Goal: Task Accomplishment & Management: Use online tool/utility

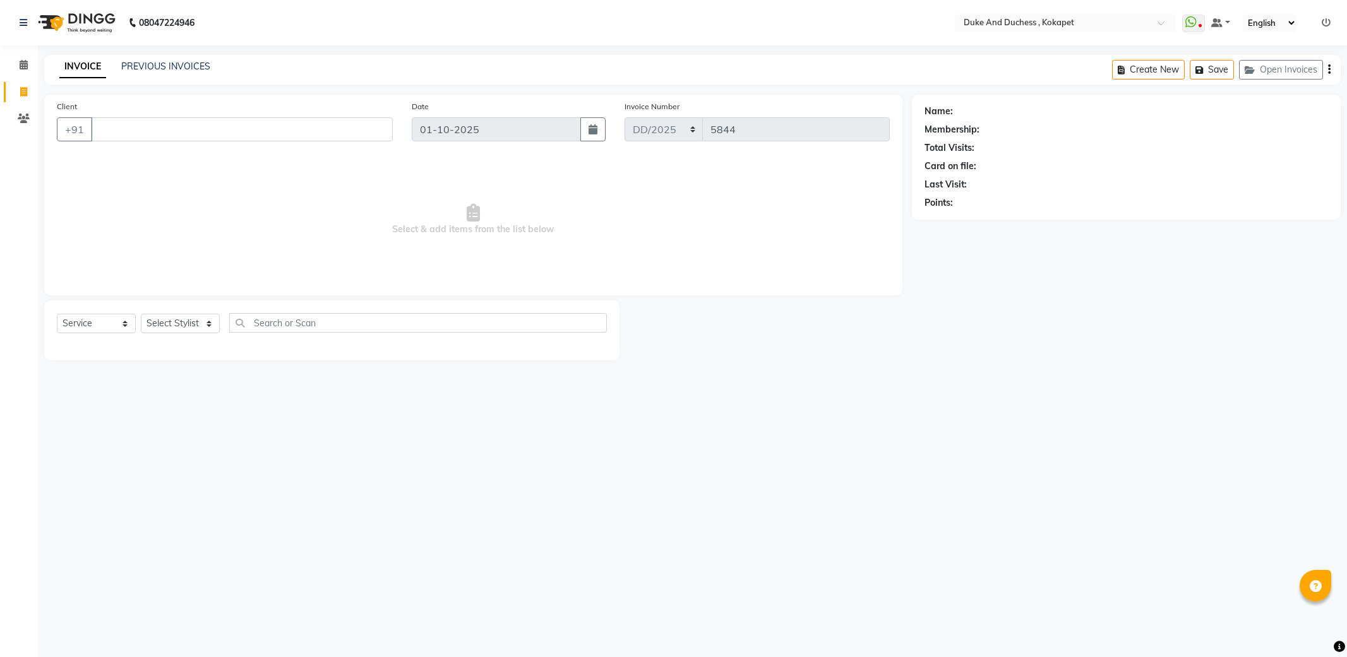
select select "service"
click at [167, 62] on link "PREVIOUS INVOICES" at bounding box center [165, 66] width 89 height 11
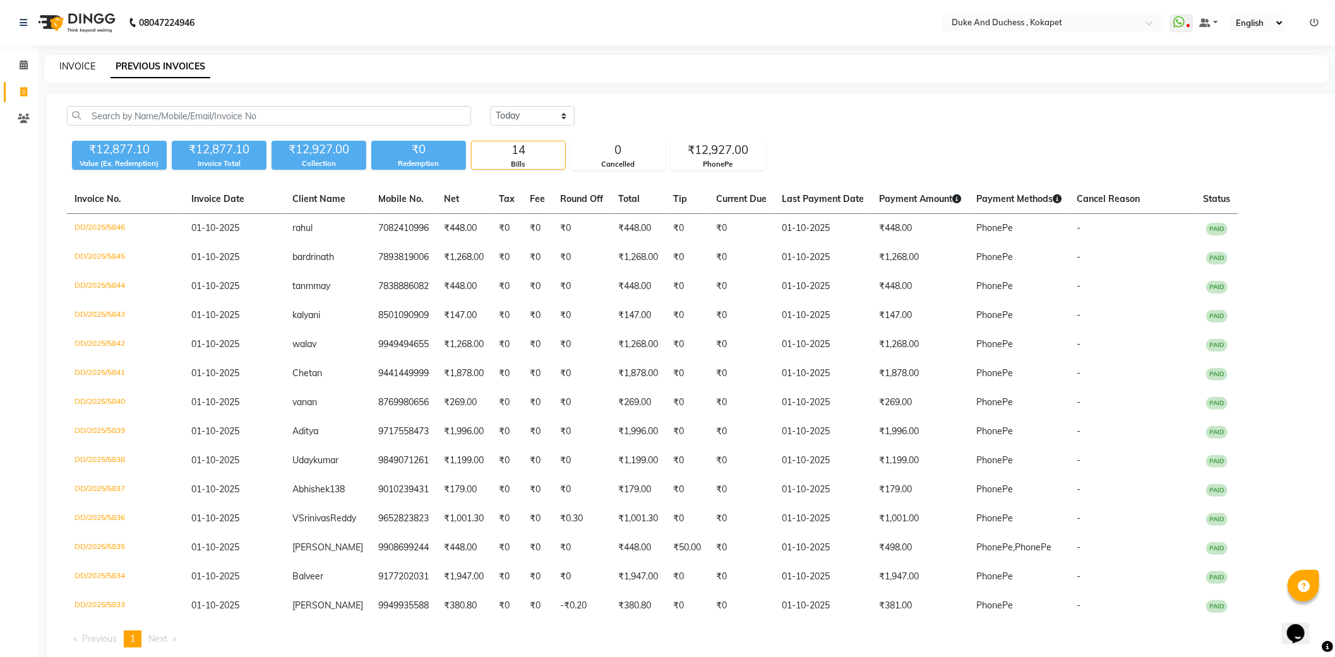
click at [80, 59] on div "INVOICE PREVIOUS INVOICES" at bounding box center [686, 69] width 1284 height 28
click at [80, 62] on link "INVOICE" at bounding box center [77, 66] width 36 height 11
select select "service"
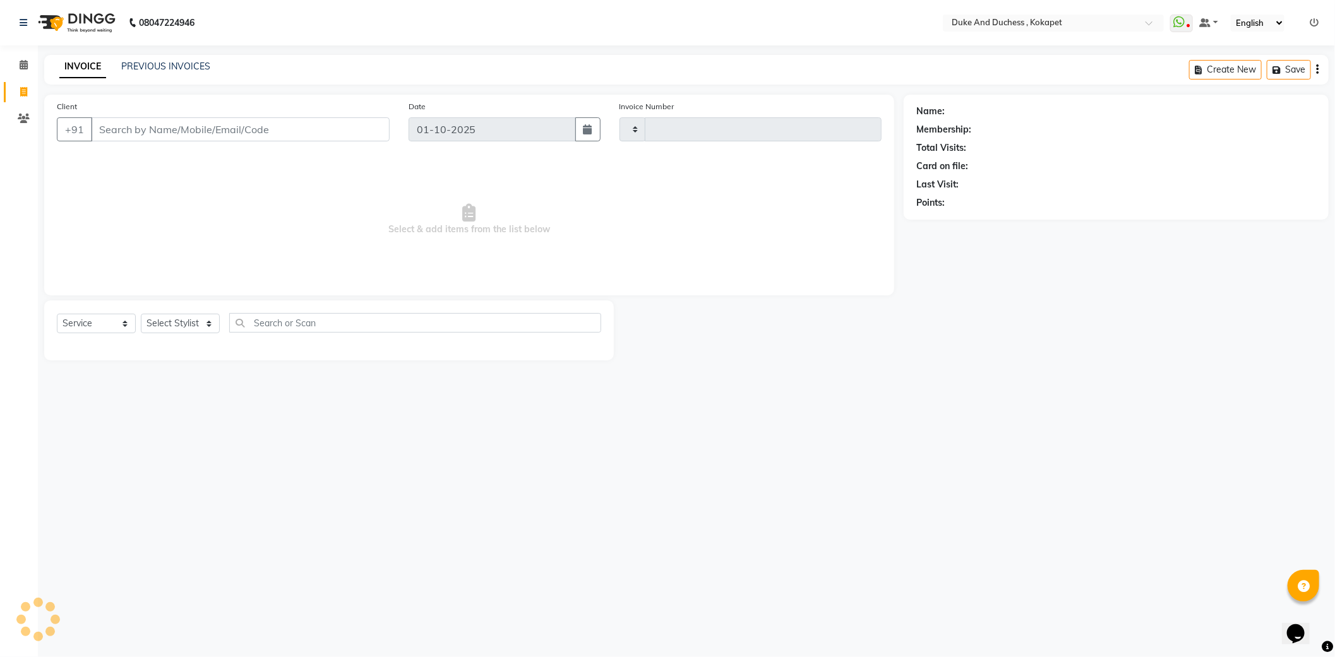
type input "5847"
select select "5687"
click at [167, 323] on select "Select Stylist Admin [PERSON_NAME] [PERSON_NAME] & Duchess [PERSON_NAME] [PERSO…" at bounding box center [180, 324] width 79 height 20
select select "91316"
click at [141, 314] on select "Select Stylist Admin [PERSON_NAME] [PERSON_NAME] & Duchess [PERSON_NAME] [PERSO…" at bounding box center [180, 324] width 79 height 20
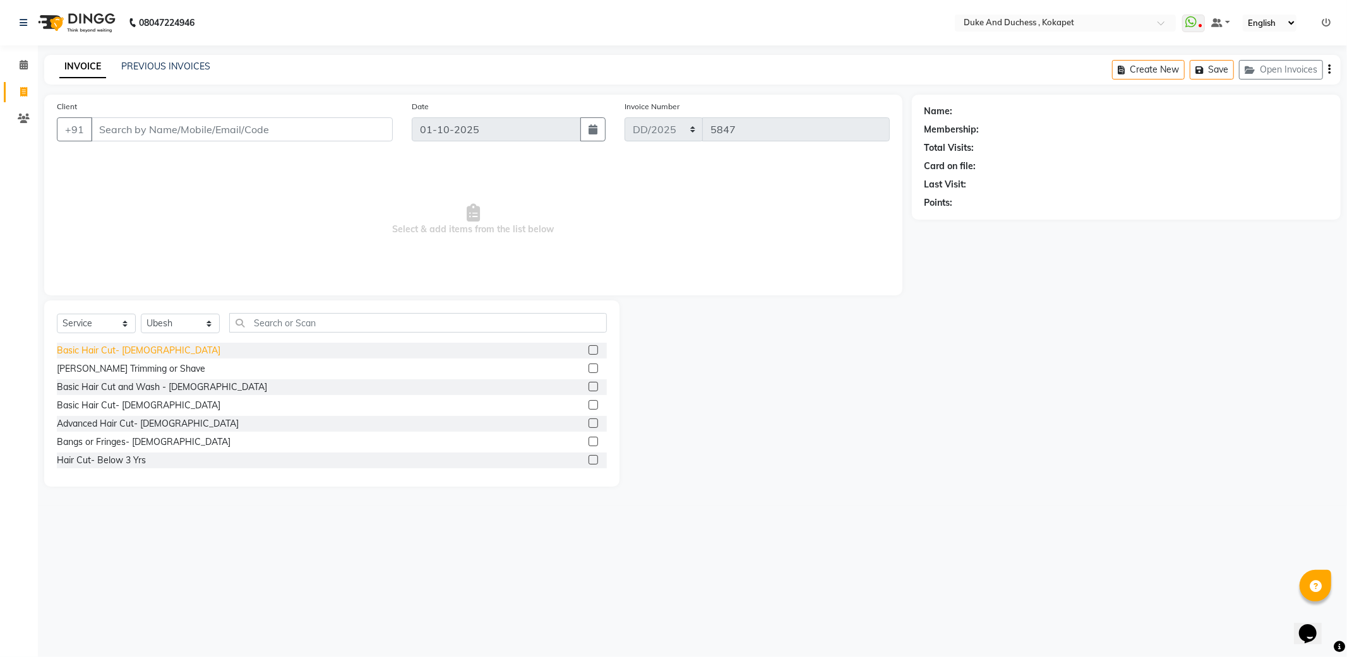
click at [110, 350] on div "Basic Hair Cut- [DEMOGRAPHIC_DATA]" at bounding box center [139, 350] width 164 height 13
checkbox input "false"
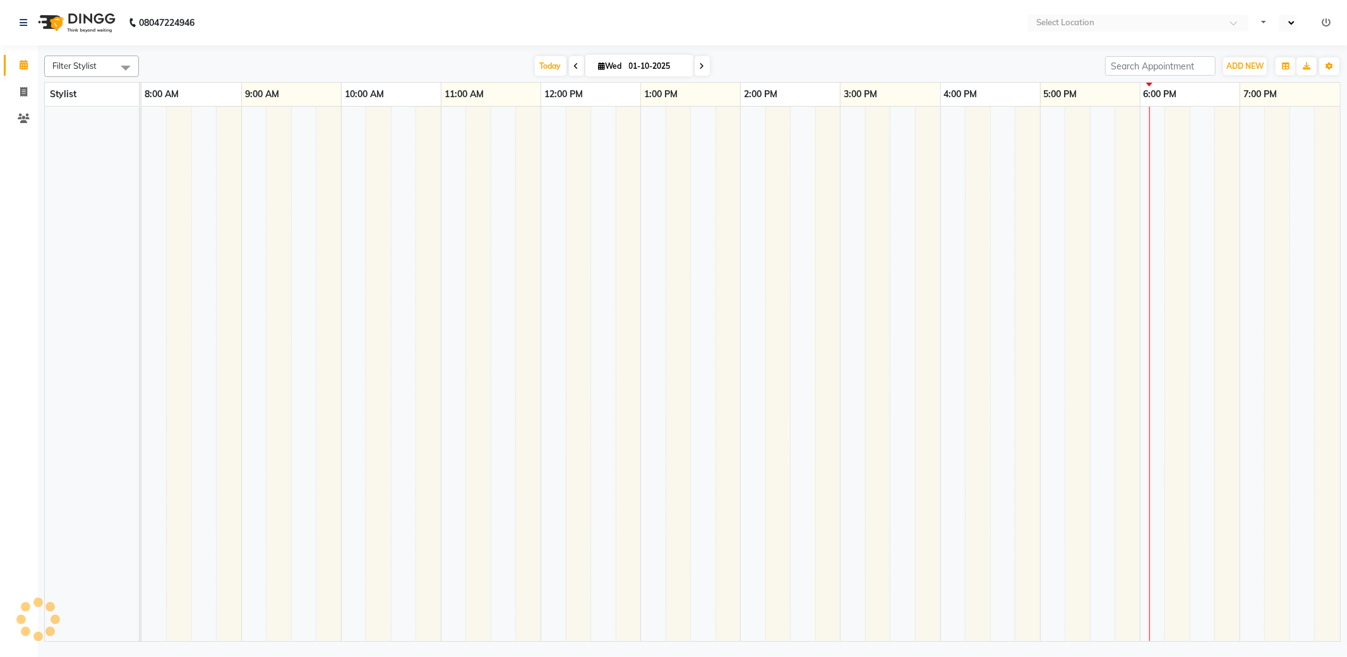
select select "en"
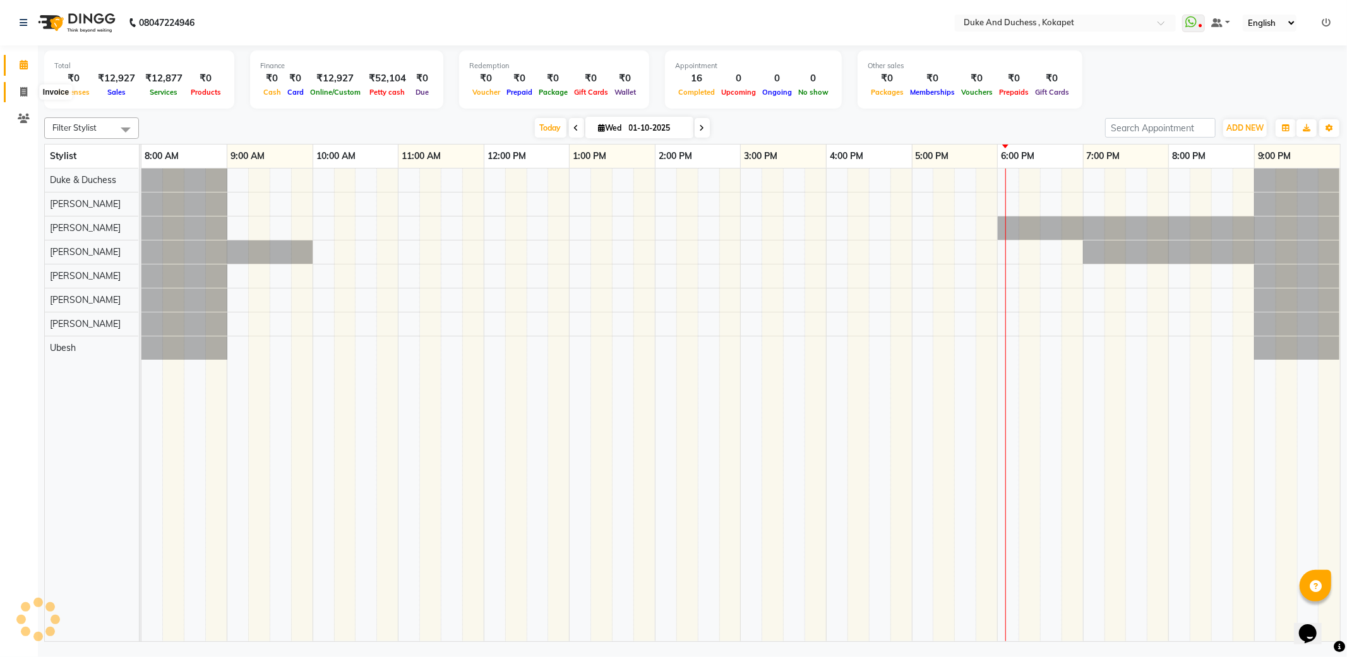
click at [20, 93] on icon at bounding box center [23, 91] width 7 height 9
select select "service"
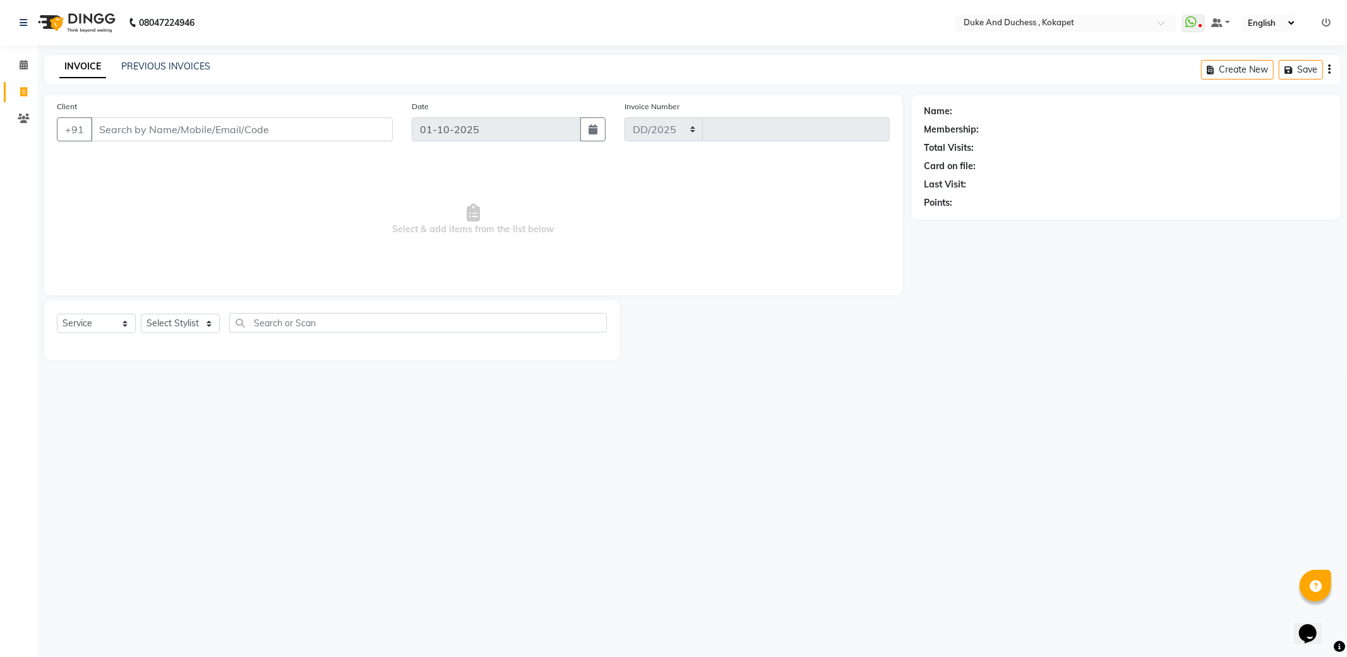
select select "5687"
type input "5847"
click at [172, 326] on select "Select Stylist" at bounding box center [180, 324] width 79 height 20
select select "61142"
click at [141, 314] on select "Select Stylist Admin [PERSON_NAME] [PERSON_NAME] & Duchess [PERSON_NAME] [PERSO…" at bounding box center [180, 324] width 79 height 20
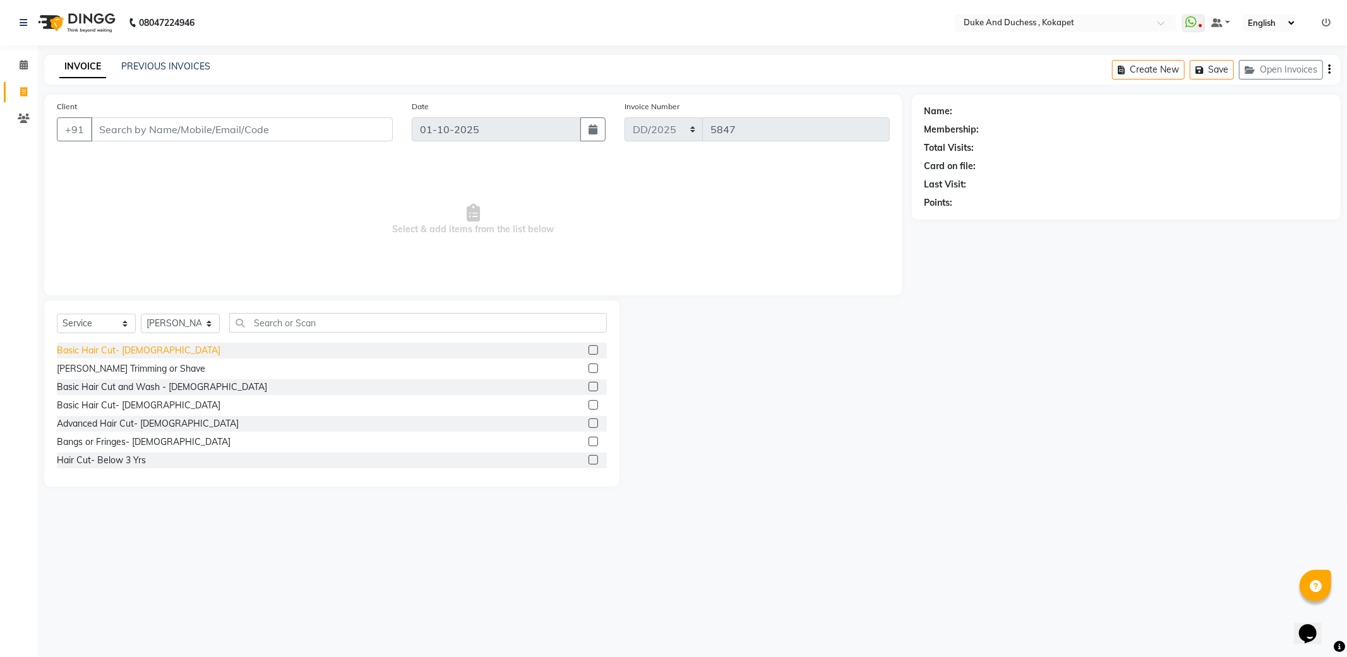
click at [134, 346] on div "Basic Hair Cut- [DEMOGRAPHIC_DATA]" at bounding box center [139, 350] width 164 height 13
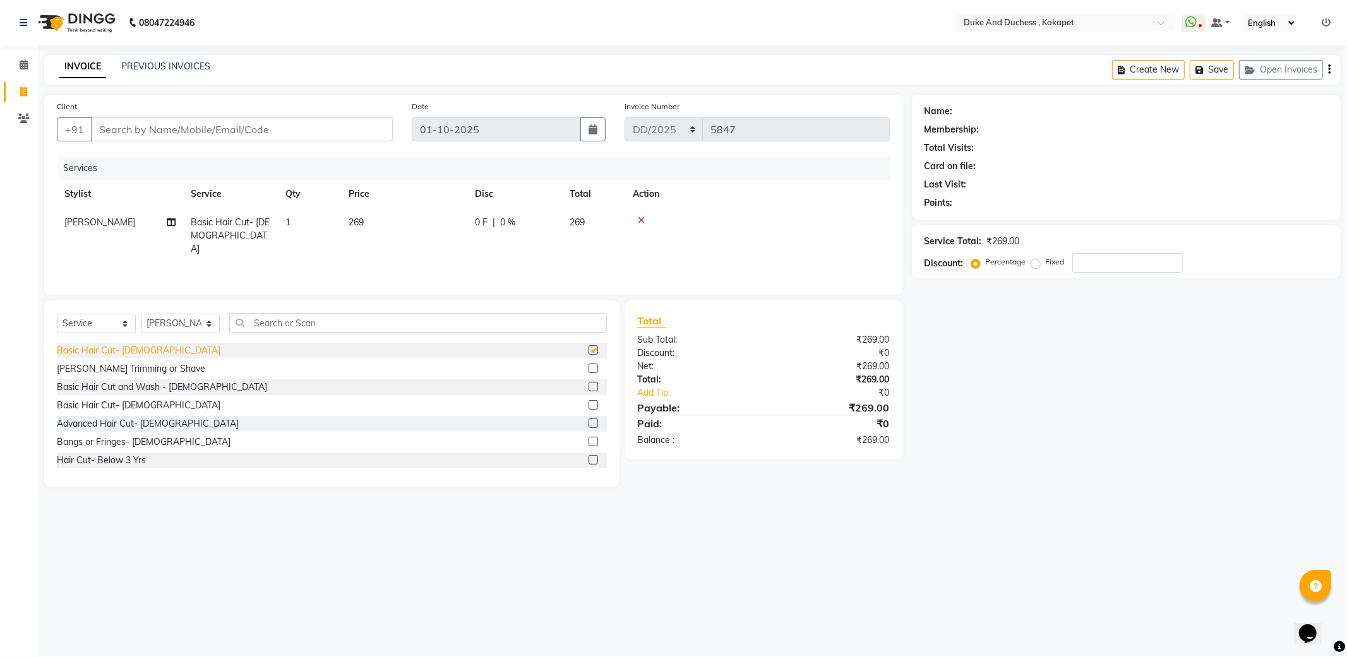
checkbox input "false"
click at [114, 369] on div "[PERSON_NAME] Trimming or Shave" at bounding box center [131, 368] width 148 height 13
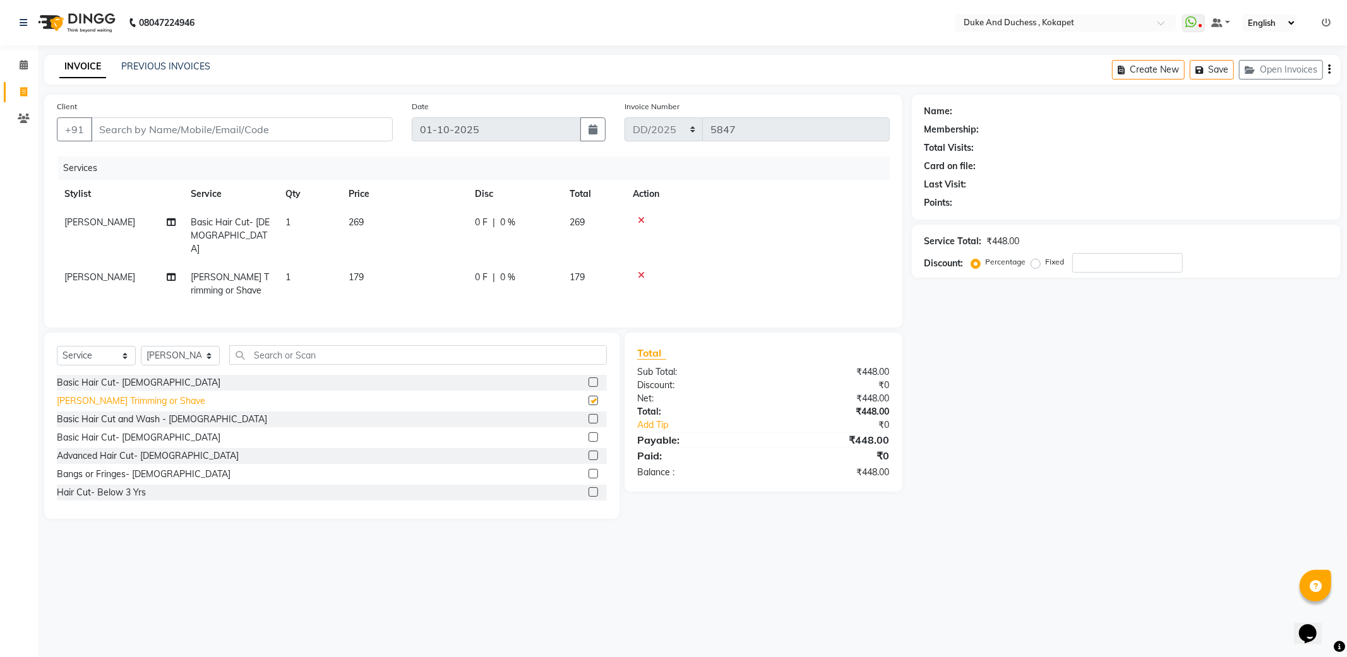
checkbox input "false"
click at [167, 126] on input "Client" at bounding box center [242, 129] width 302 height 24
type input "9"
type input "0"
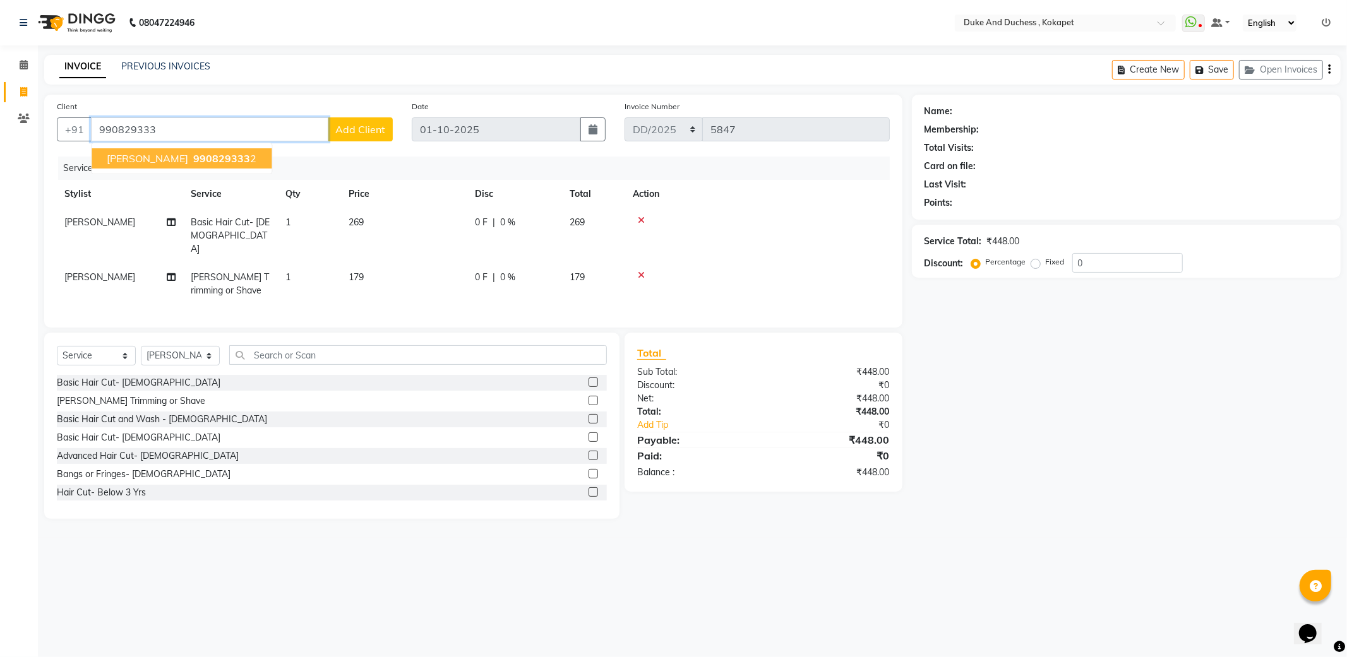
click at [193, 155] on span "990829333" at bounding box center [221, 158] width 57 height 13
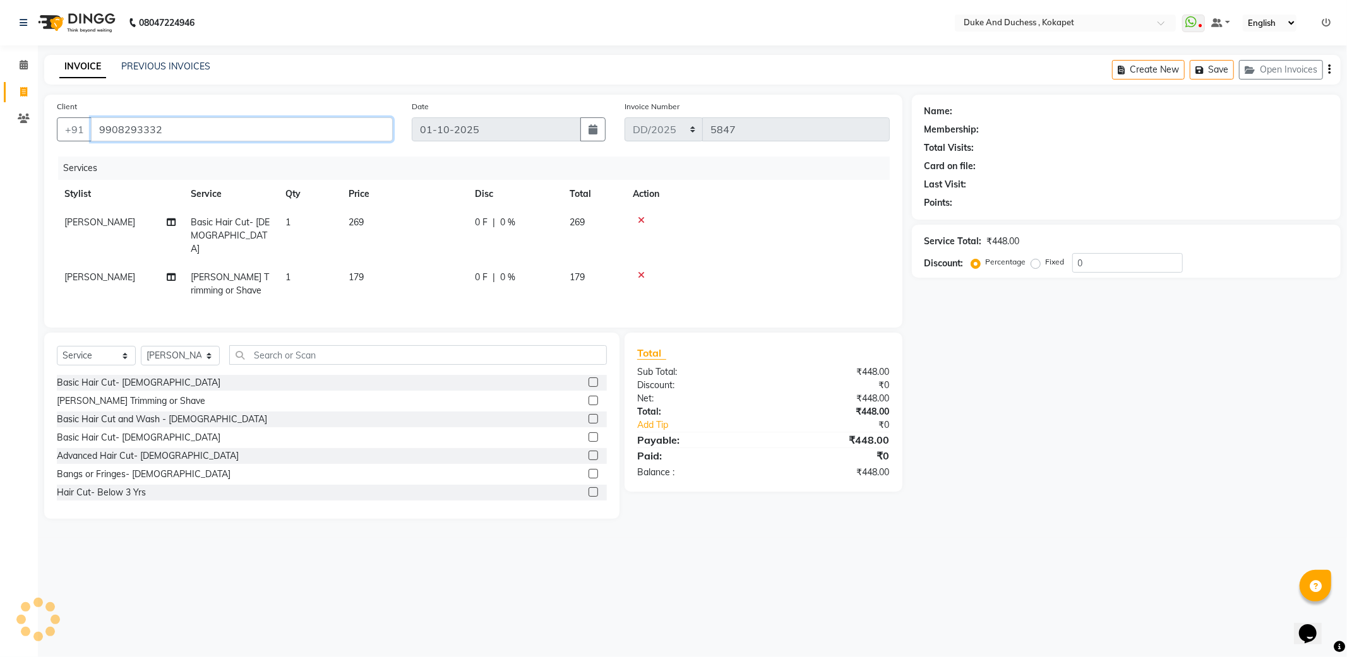
type input "9908293332"
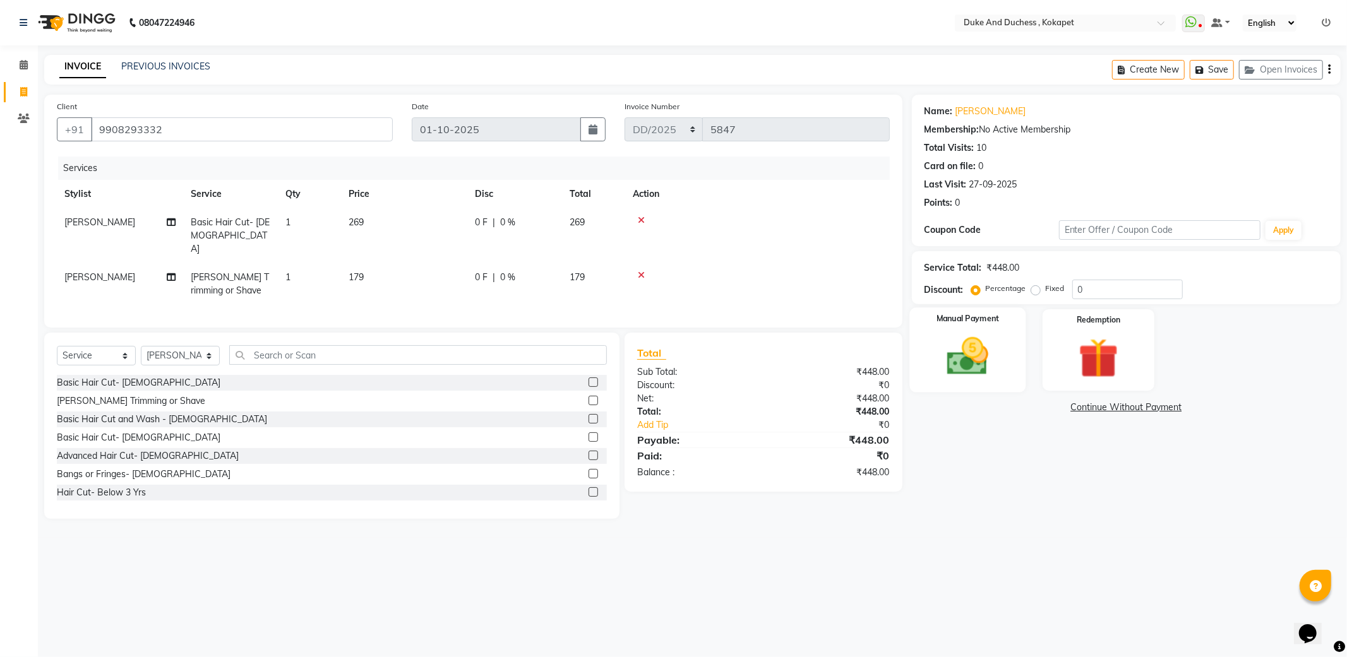
click at [971, 367] on img at bounding box center [968, 357] width 68 height 48
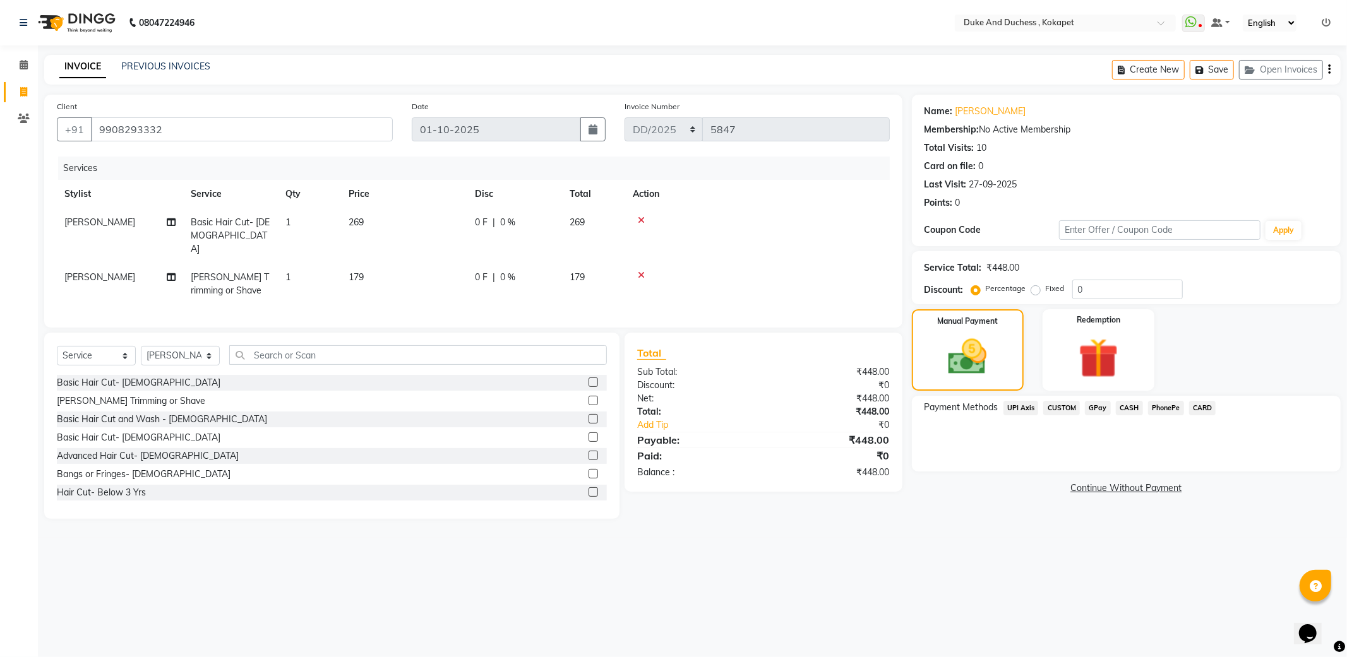
click at [1153, 408] on span "PhonePe" at bounding box center [1166, 408] width 36 height 15
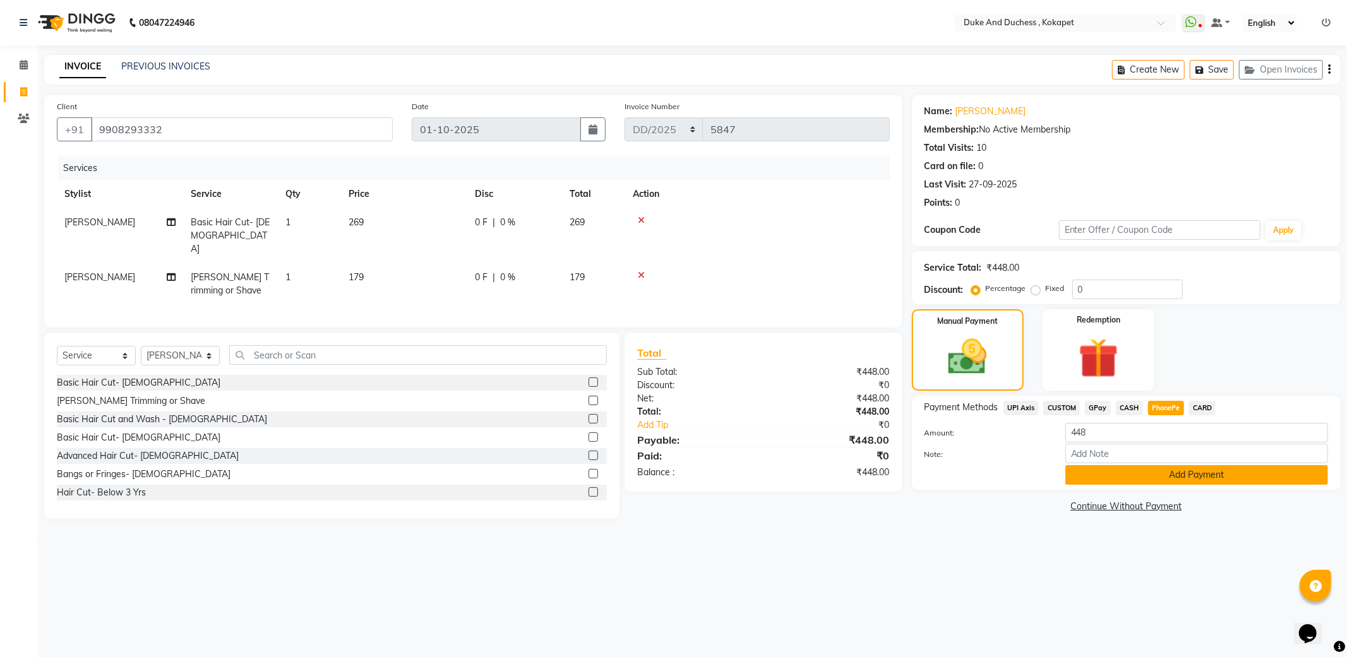
click at [1159, 474] on button "Add Payment" at bounding box center [1196, 475] width 263 height 20
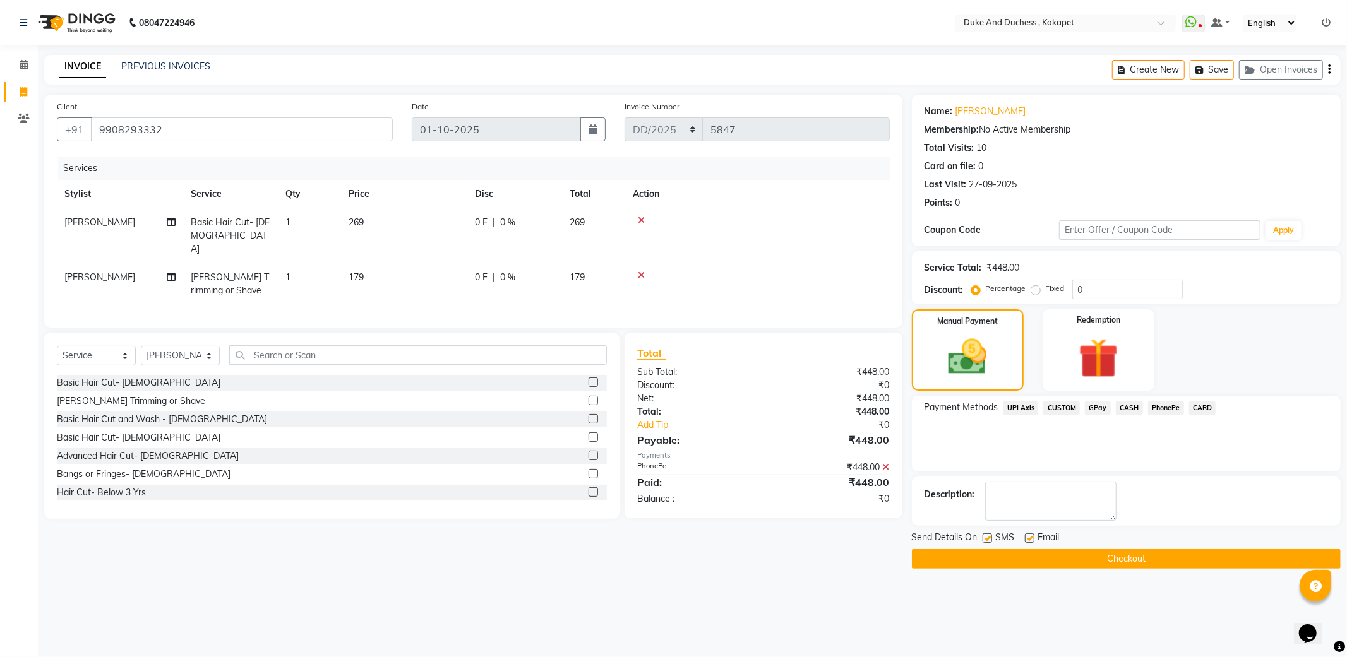
click at [1095, 556] on button "Checkout" at bounding box center [1126, 559] width 429 height 20
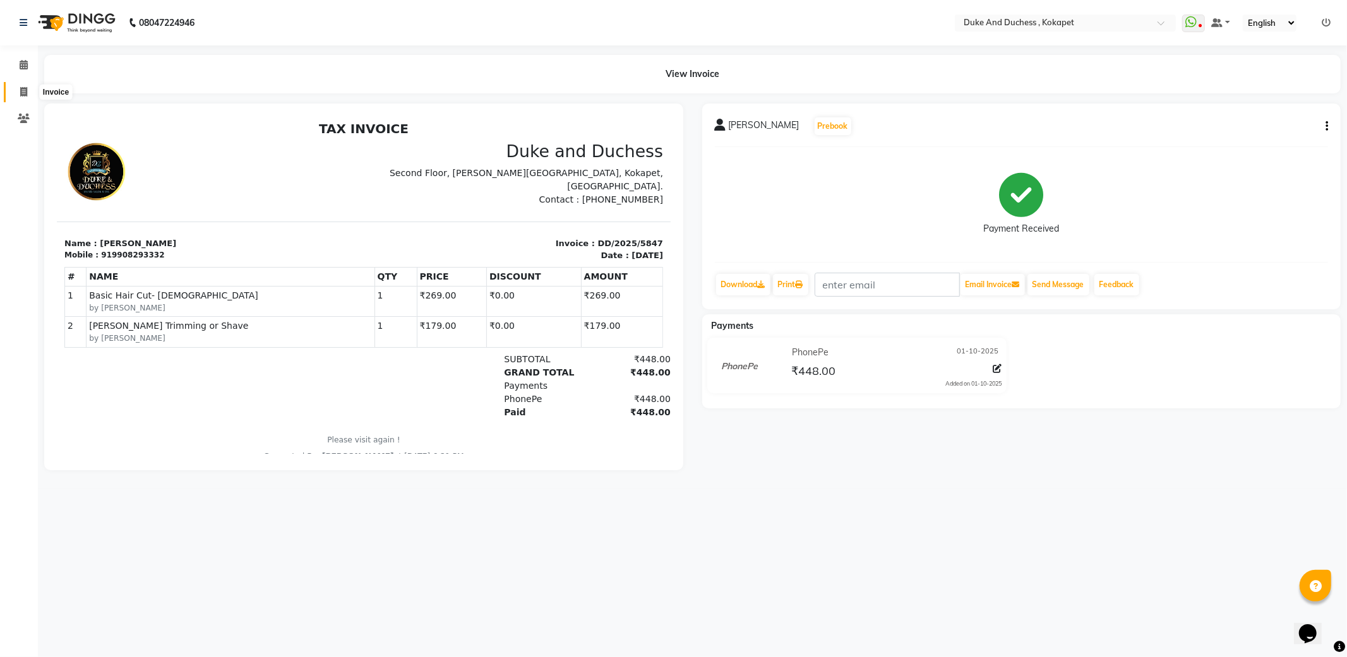
click at [21, 91] on icon at bounding box center [23, 91] width 7 height 9
select select "service"
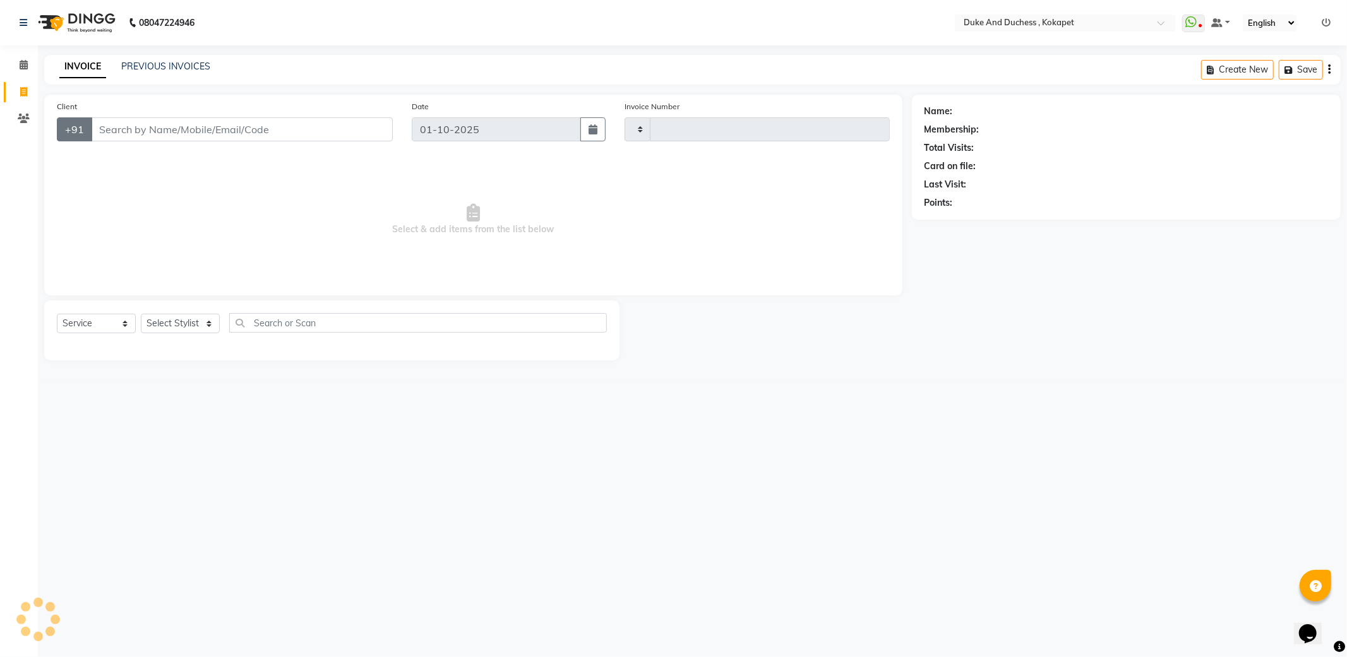
type input "5848"
select select "5687"
click at [182, 323] on select "Select Stylist Admin [PERSON_NAME] [PERSON_NAME] & Duchess [PERSON_NAME] [PERSO…" at bounding box center [180, 324] width 79 height 20
select select "91316"
click at [141, 314] on select "Select Stylist Admin [PERSON_NAME] [PERSON_NAME] & Duchess [PERSON_NAME] [PERSO…" at bounding box center [180, 324] width 79 height 20
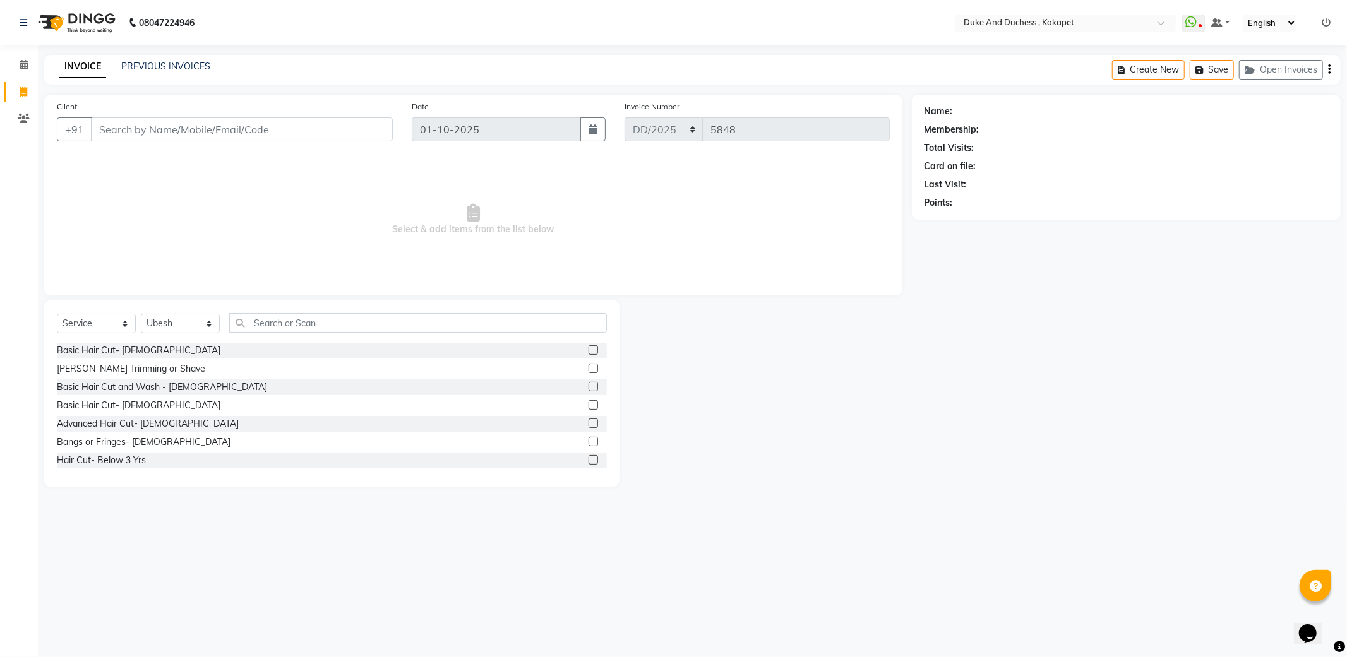
drag, startPoint x: 129, startPoint y: 351, endPoint x: 225, endPoint y: 267, distance: 127.0
click at [131, 350] on div "Basic Hair Cut- [DEMOGRAPHIC_DATA]" at bounding box center [139, 350] width 164 height 13
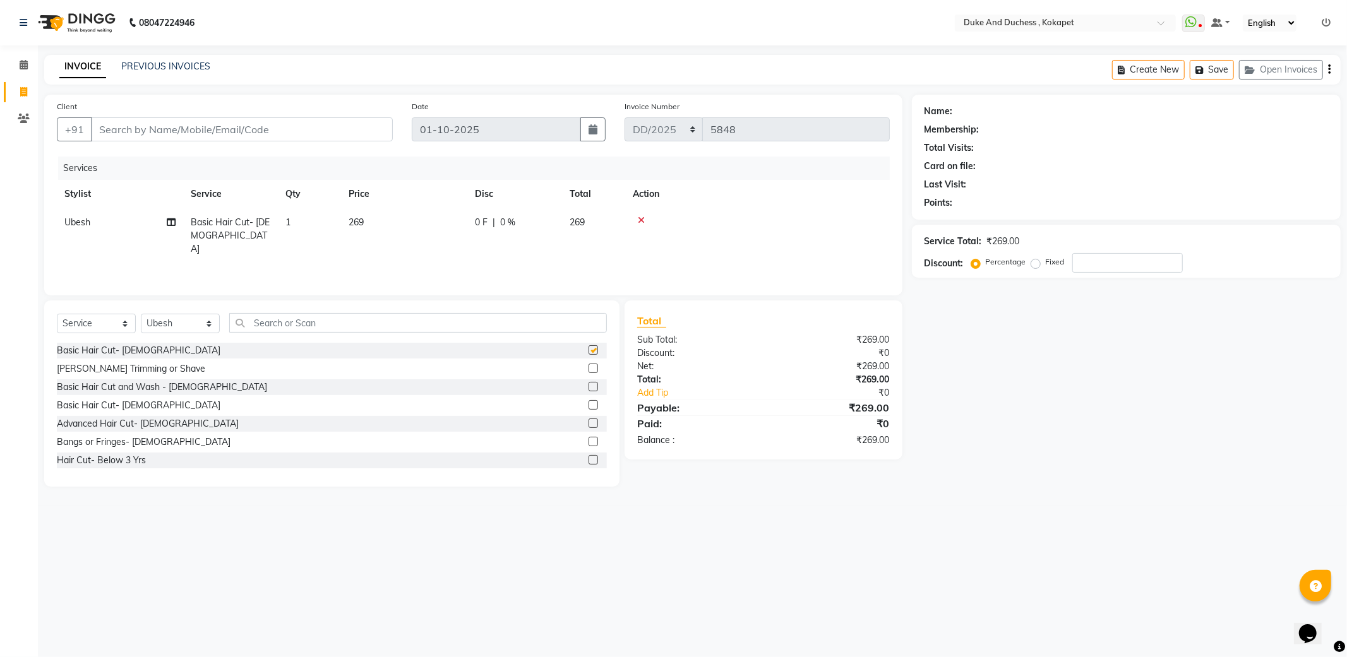
checkbox input "false"
click at [243, 125] on input "Client" at bounding box center [242, 129] width 302 height 24
type input "7"
type input "0"
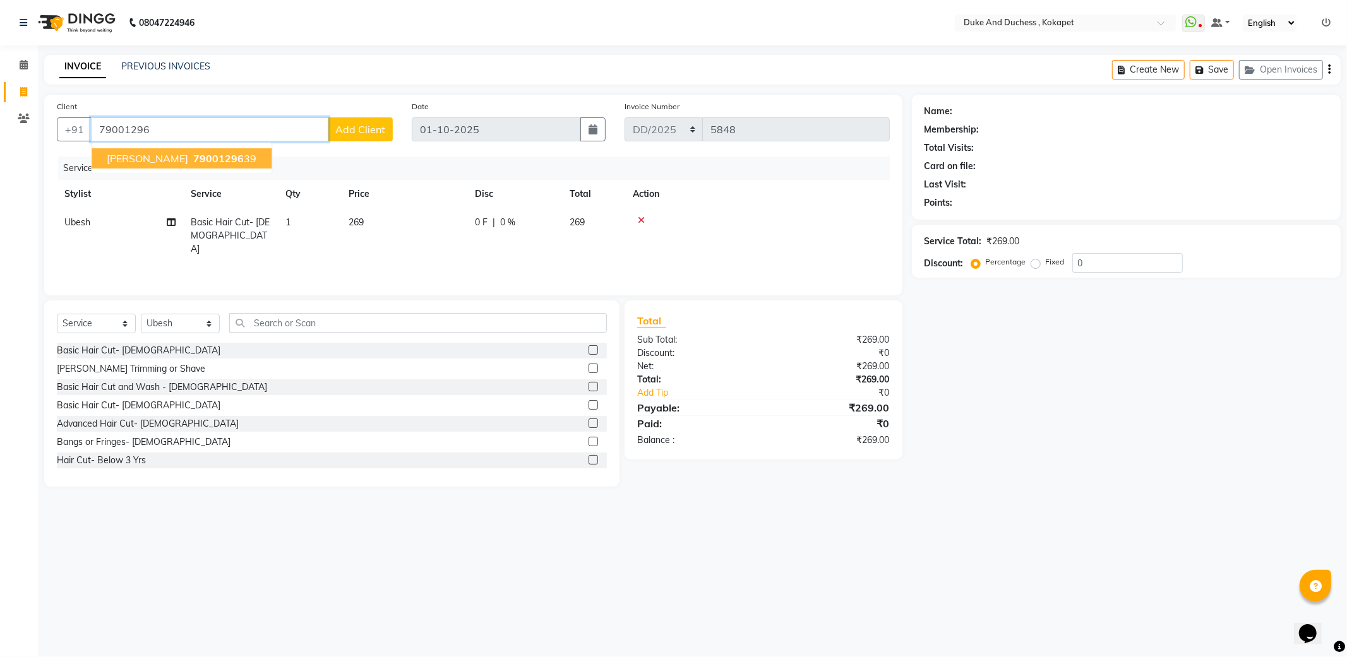
click at [148, 167] on button "[PERSON_NAME] 79001296 39" at bounding box center [182, 158] width 180 height 20
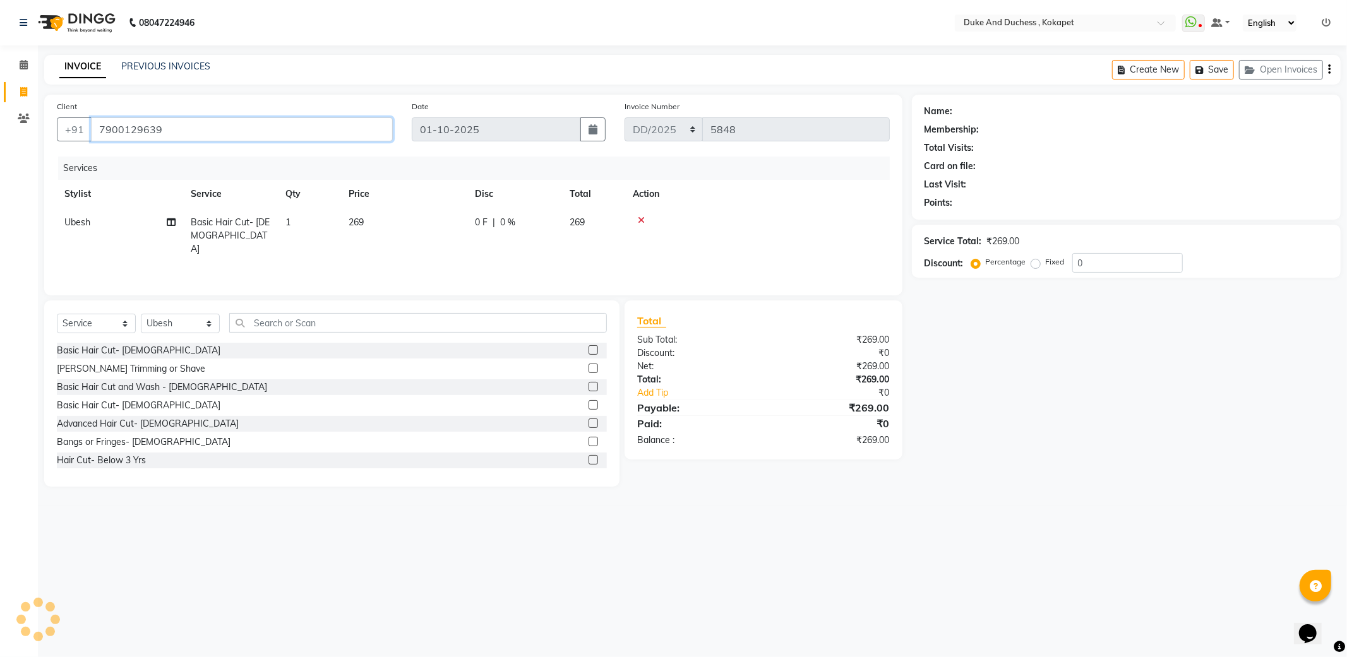
type input "7900129639"
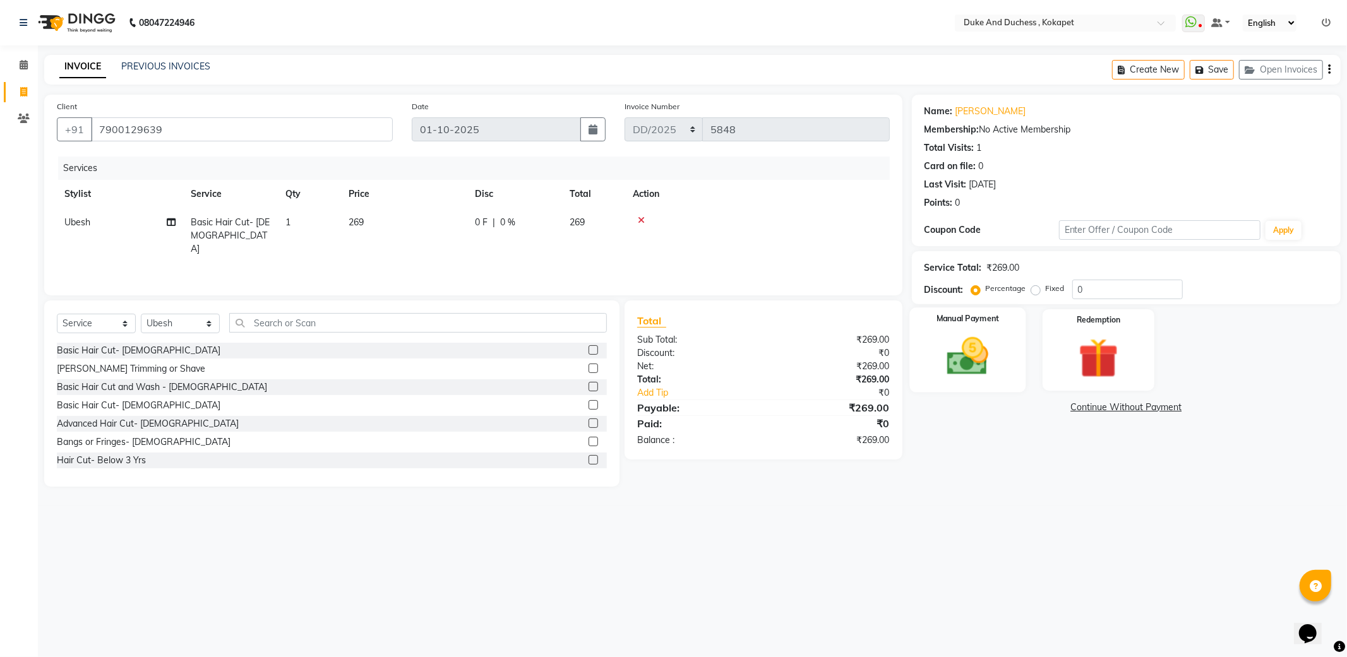
click at [958, 380] on img at bounding box center [968, 357] width 68 height 48
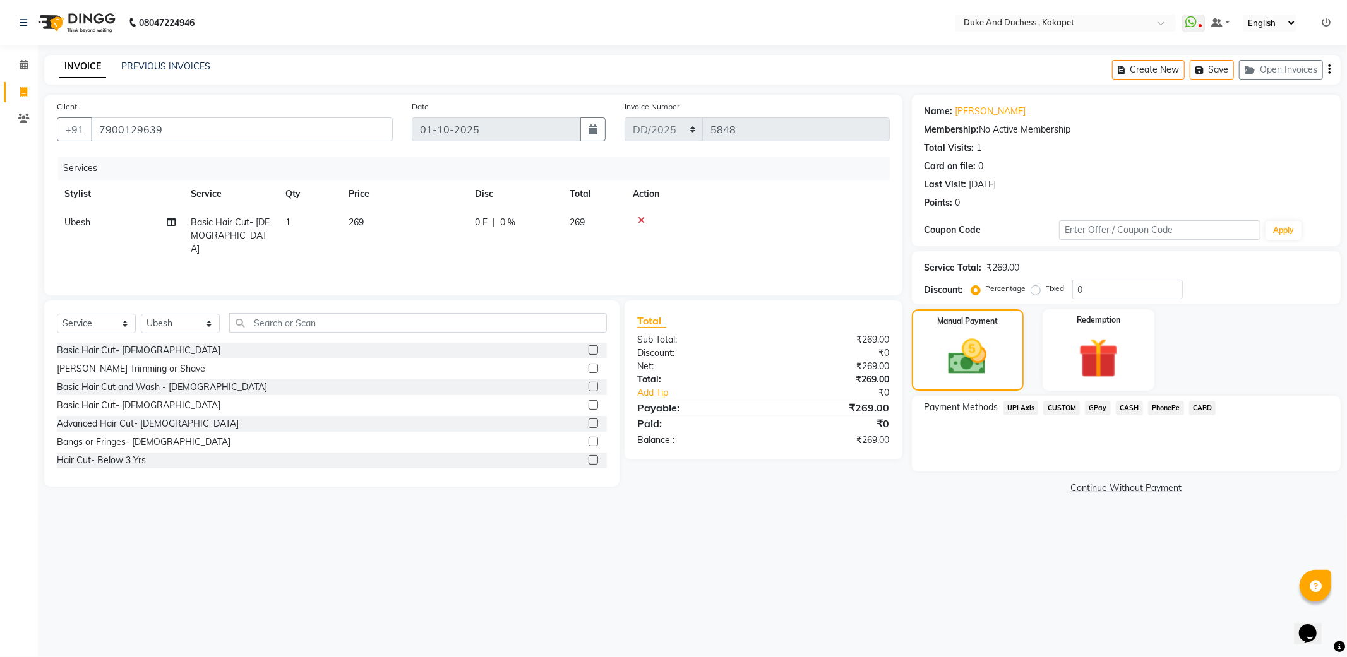
click at [1157, 408] on span "PhonePe" at bounding box center [1166, 408] width 36 height 15
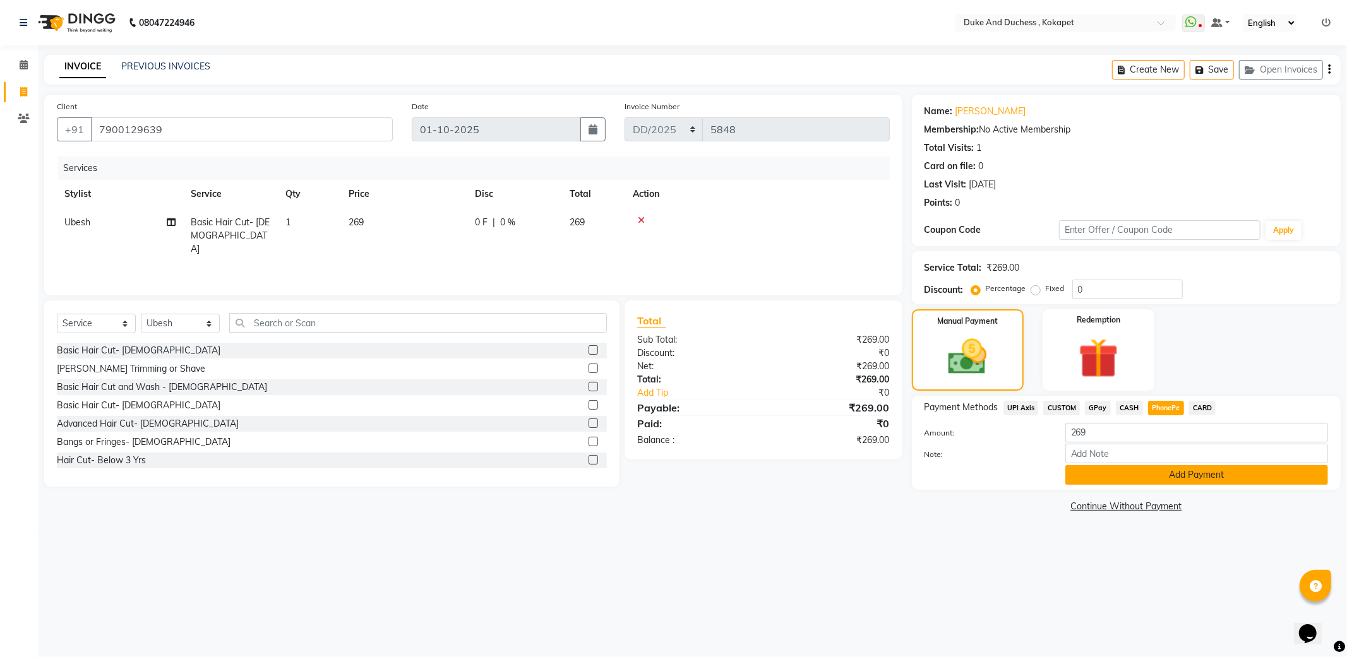
click at [1140, 475] on button "Add Payment" at bounding box center [1196, 475] width 263 height 20
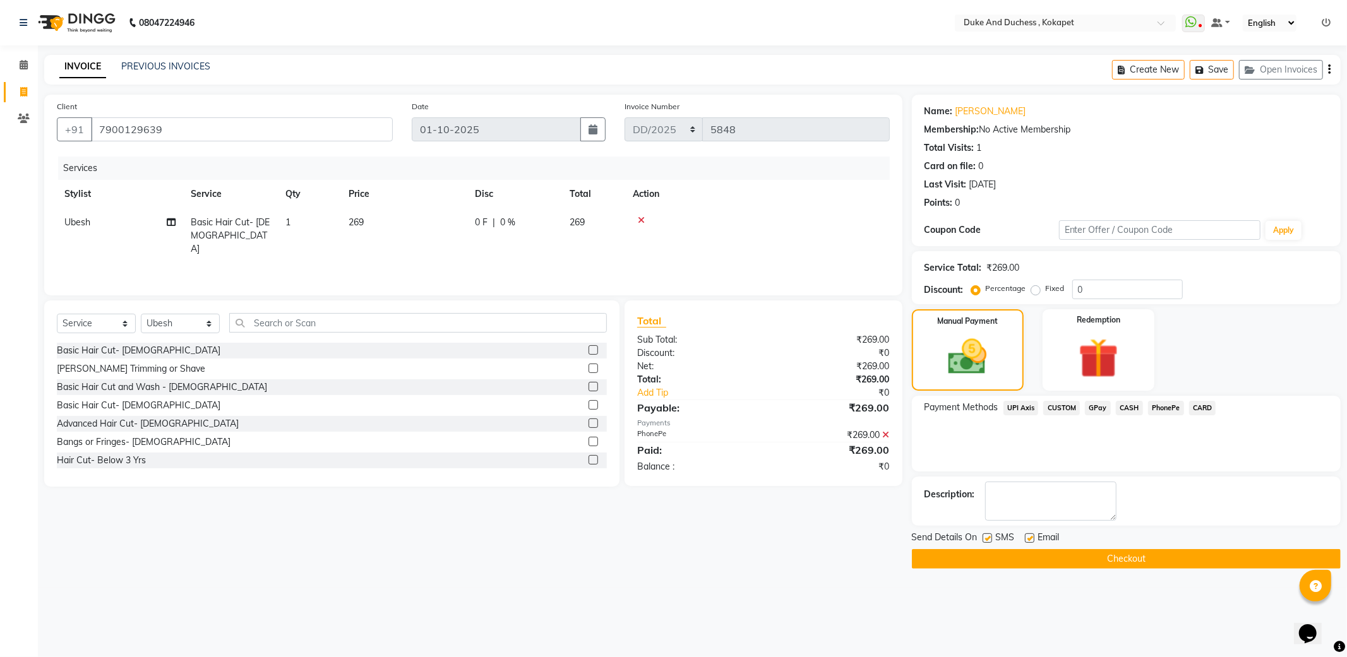
click at [1069, 563] on button "Checkout" at bounding box center [1126, 559] width 429 height 20
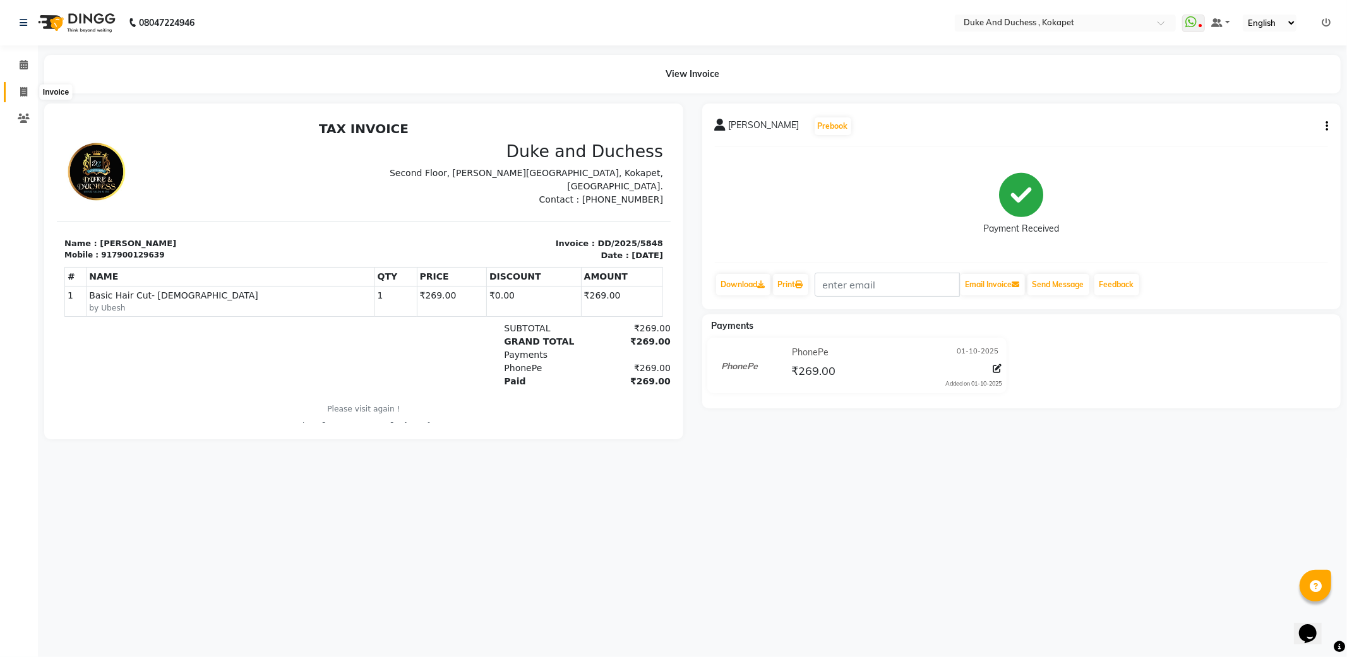
click at [22, 92] on icon at bounding box center [23, 91] width 7 height 9
select select "service"
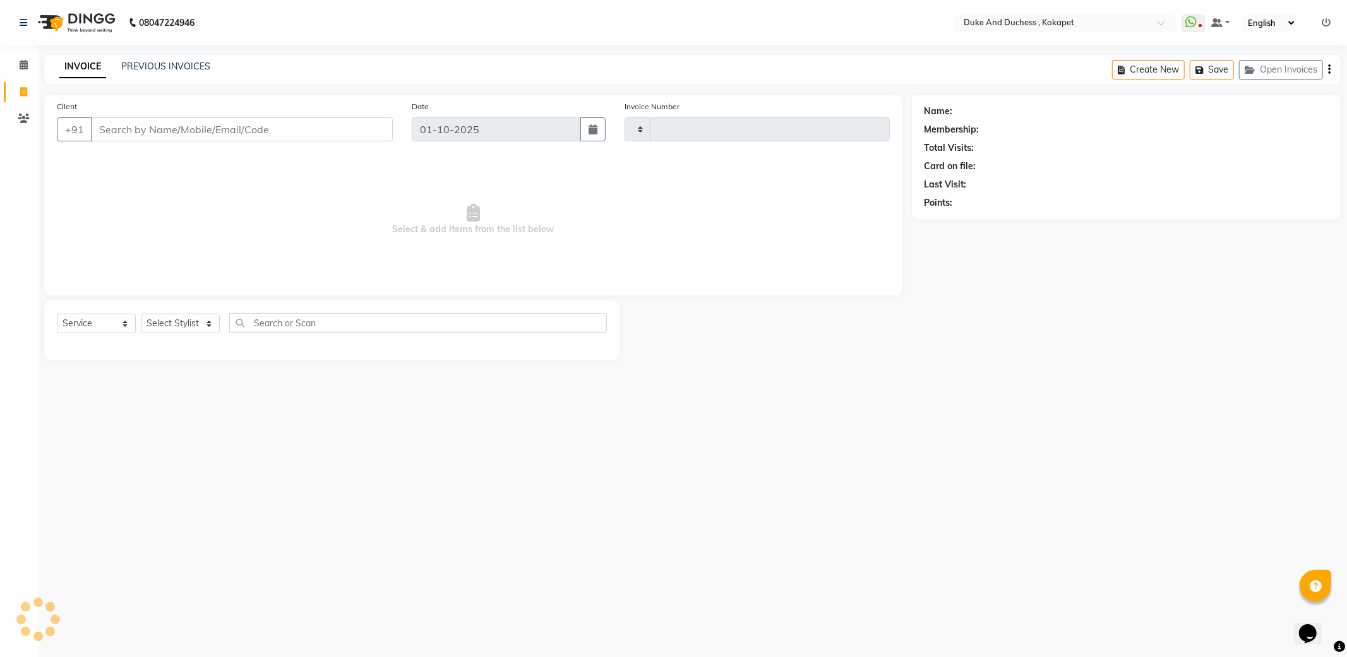
type input "5849"
select select "5687"
click at [124, 324] on select "Select Service Product Membership Package Voucher Prepaid Gift Card" at bounding box center [96, 324] width 79 height 20
click at [198, 320] on select "Select Stylist Admin [PERSON_NAME] [PERSON_NAME] & Duchess [PERSON_NAME] [PERSO…" at bounding box center [180, 324] width 79 height 20
click at [504, 512] on div "08047224946 Select Location × Duke And Duchess , Kokapet WhatsApp Status ✕ Stat…" at bounding box center [673, 328] width 1347 height 657
